Goal: Navigation & Orientation: Find specific page/section

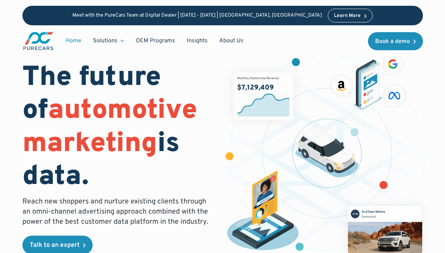
click at [35, 43] on img "main" at bounding box center [38, 41] width 32 height 20
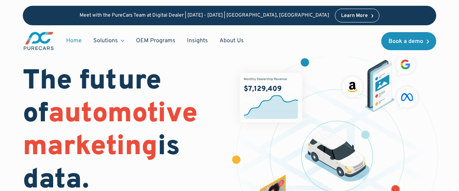
click at [39, 39] on img "main" at bounding box center [39, 41] width 32 height 20
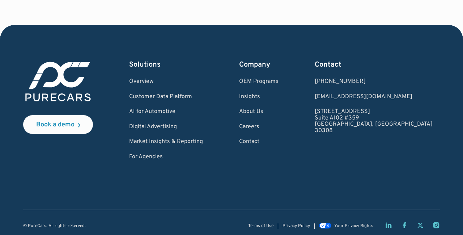
scroll to position [2204, 0]
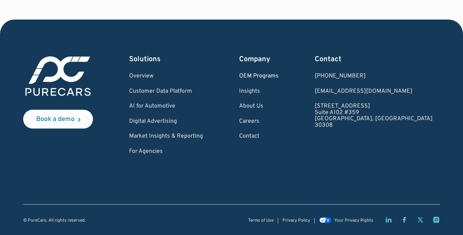
click at [278, 74] on link "OEM Programs" at bounding box center [258, 76] width 39 height 7
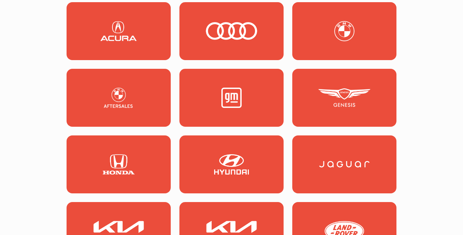
scroll to position [729, 0]
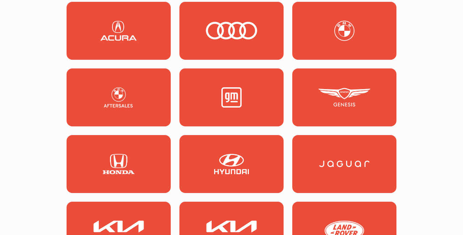
click at [340, 30] on img at bounding box center [344, 31] width 52 height 20
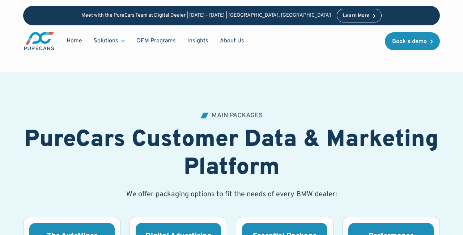
scroll to position [767, 0]
